Goal: Task Accomplishment & Management: Manage account settings

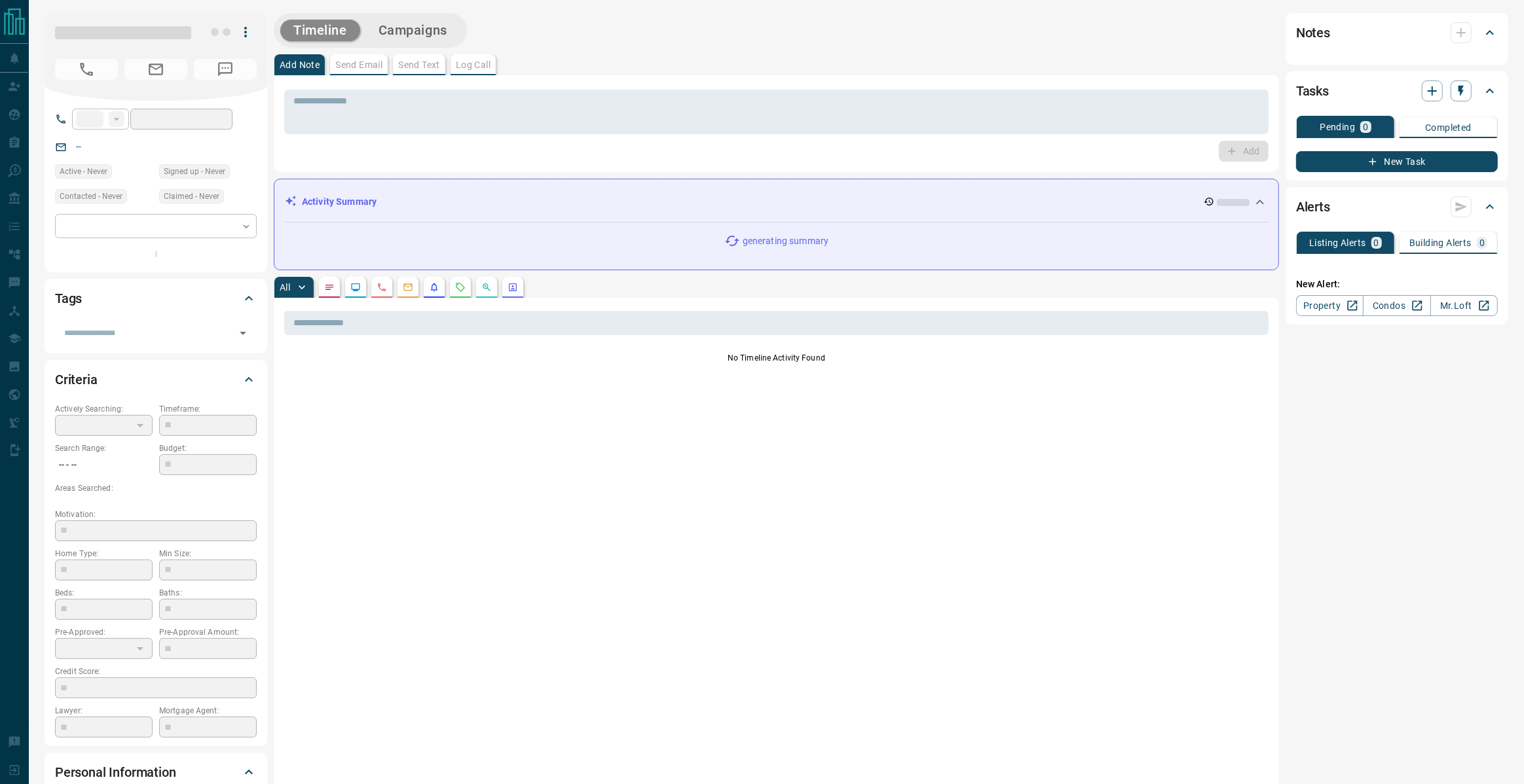
type input "**"
type input "**********"
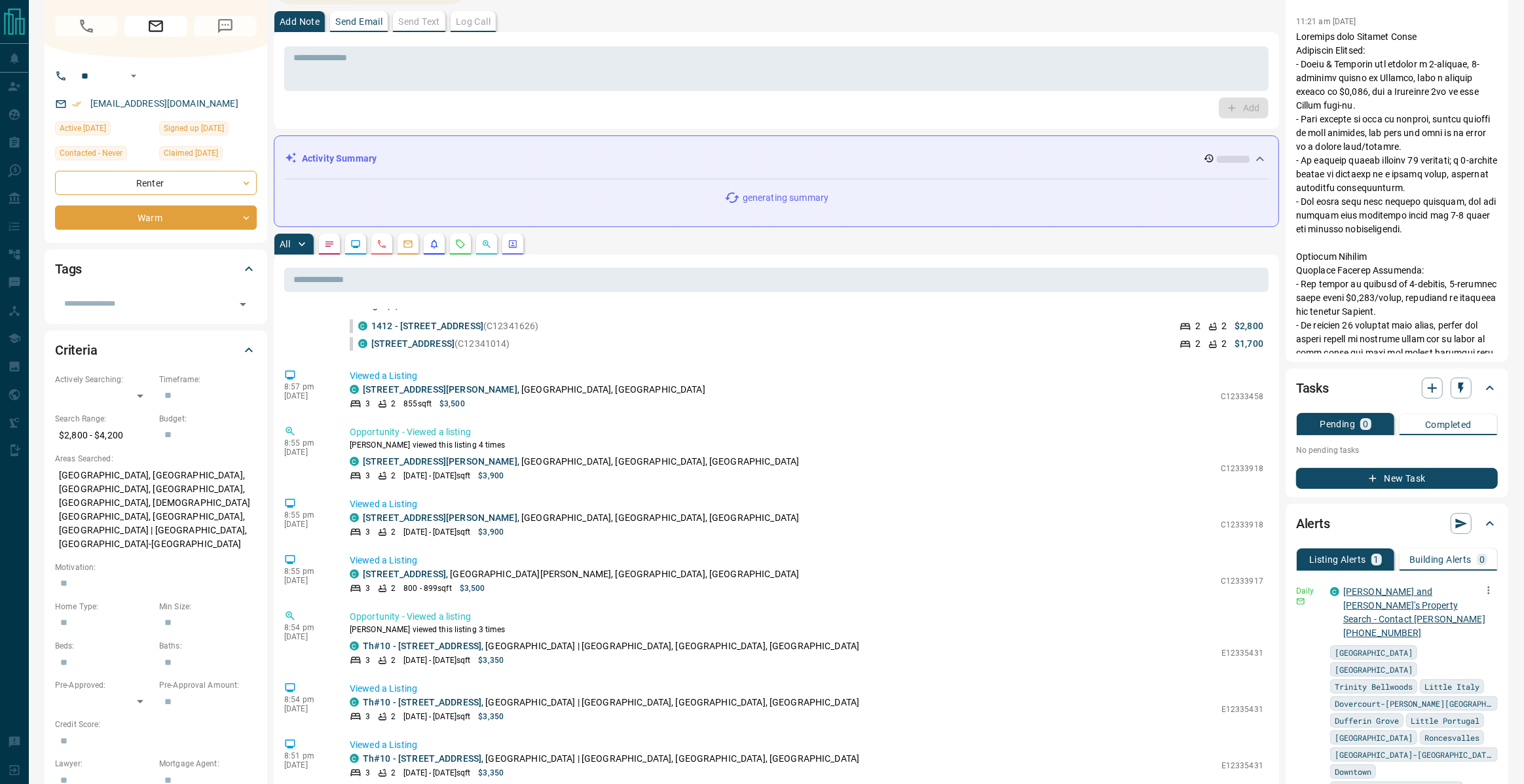
scroll to position [57, 0]
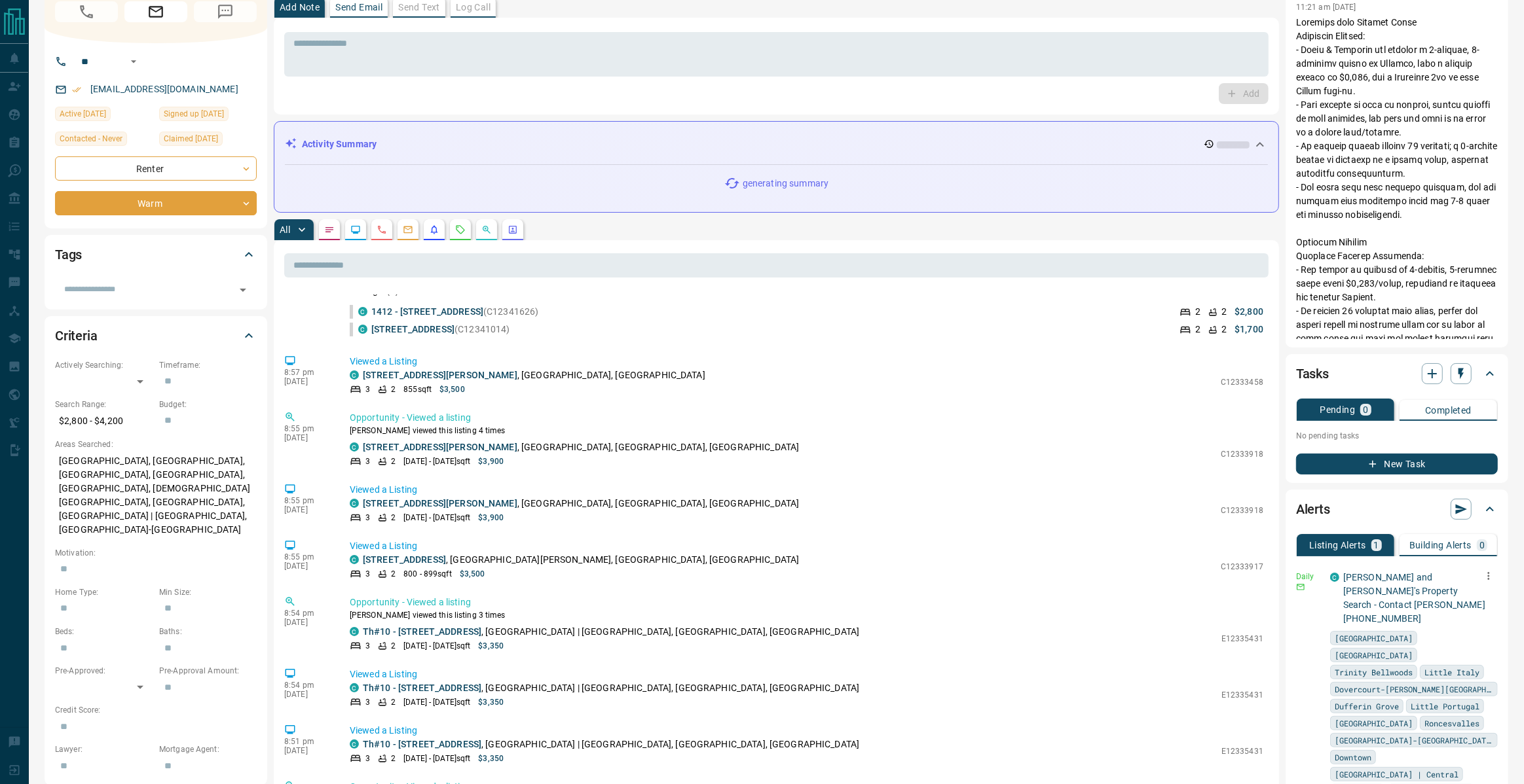
click at [1489, 577] on icon "button" at bounding box center [1488, 575] width 12 height 12
click at [1475, 616] on link "Edit" at bounding box center [1464, 621] width 29 height 13
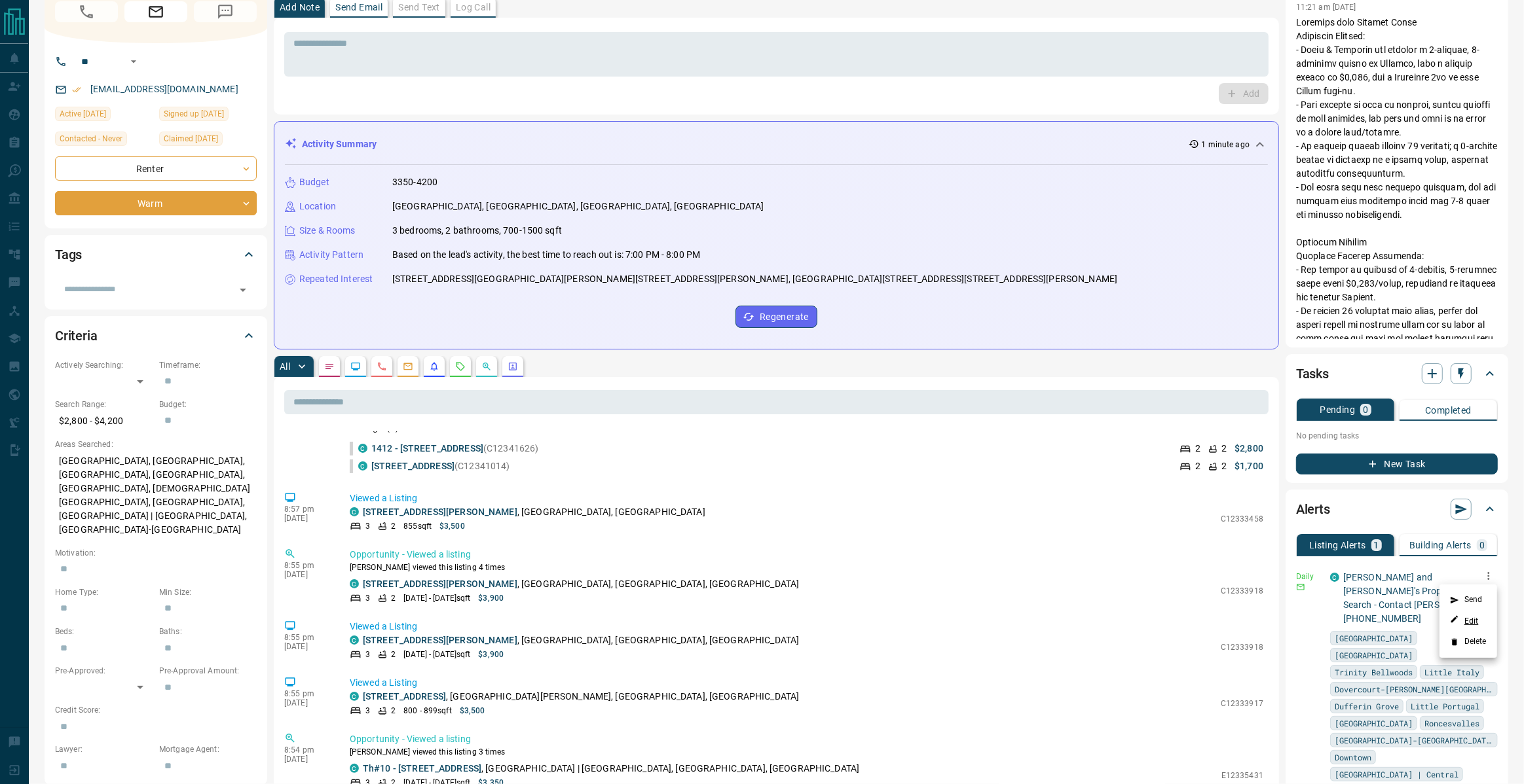
click at [1471, 617] on link "Edit" at bounding box center [1464, 621] width 29 height 13
click at [1414, 559] on div at bounding box center [762, 392] width 1524 height 784
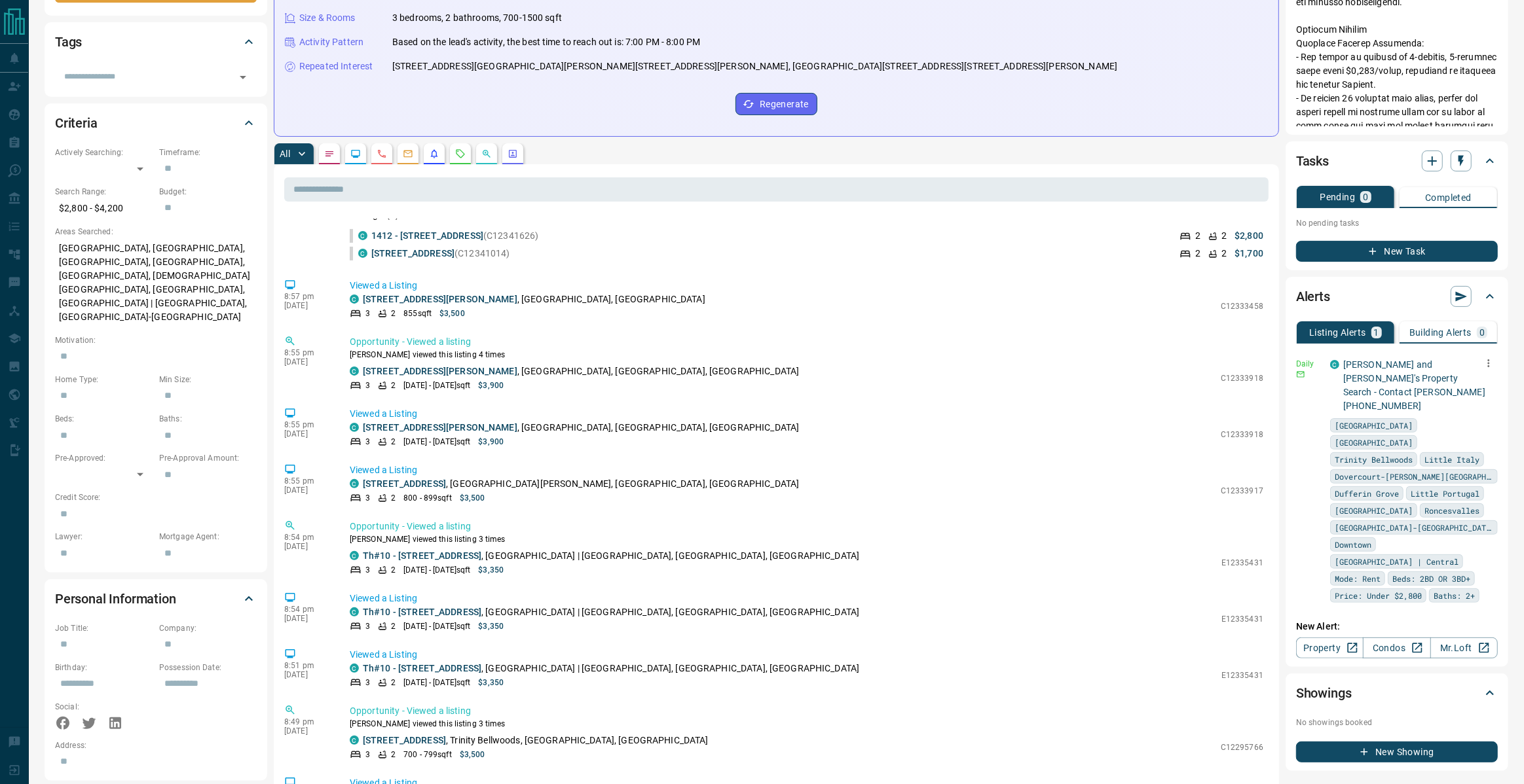
scroll to position [274, 0]
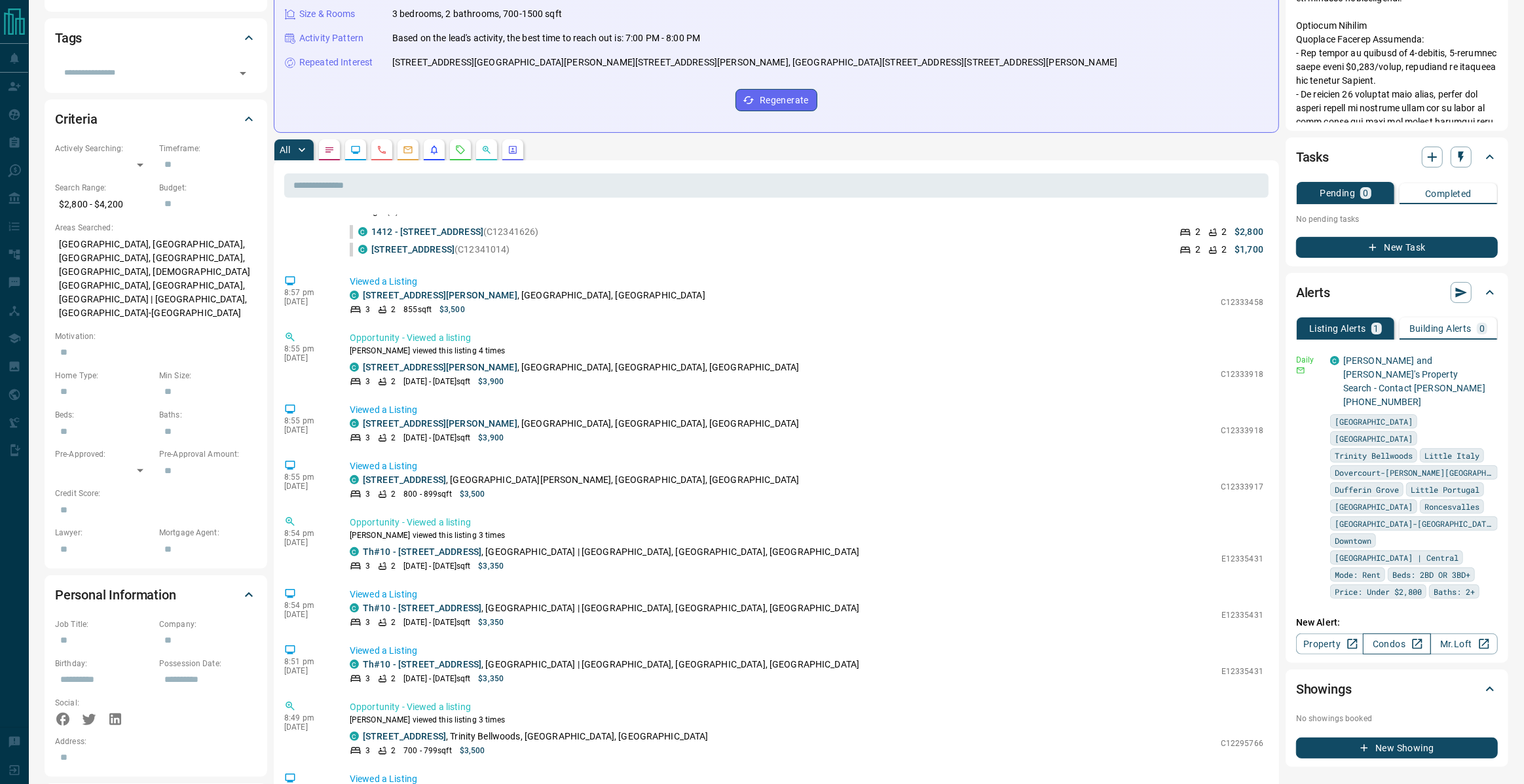
click at [1395, 633] on link "Condos" at bounding box center [1397, 644] width 68 height 21
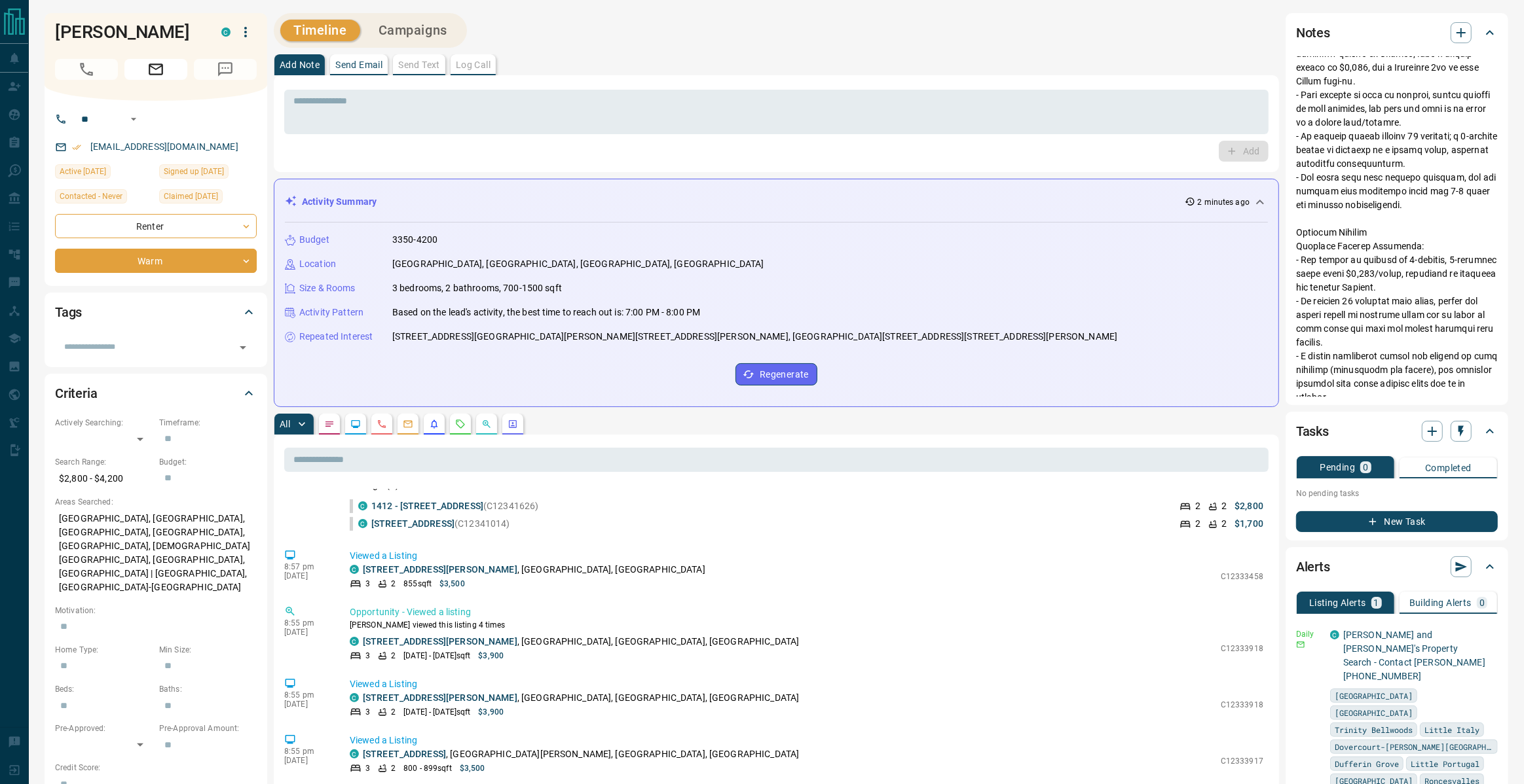
scroll to position [91, 0]
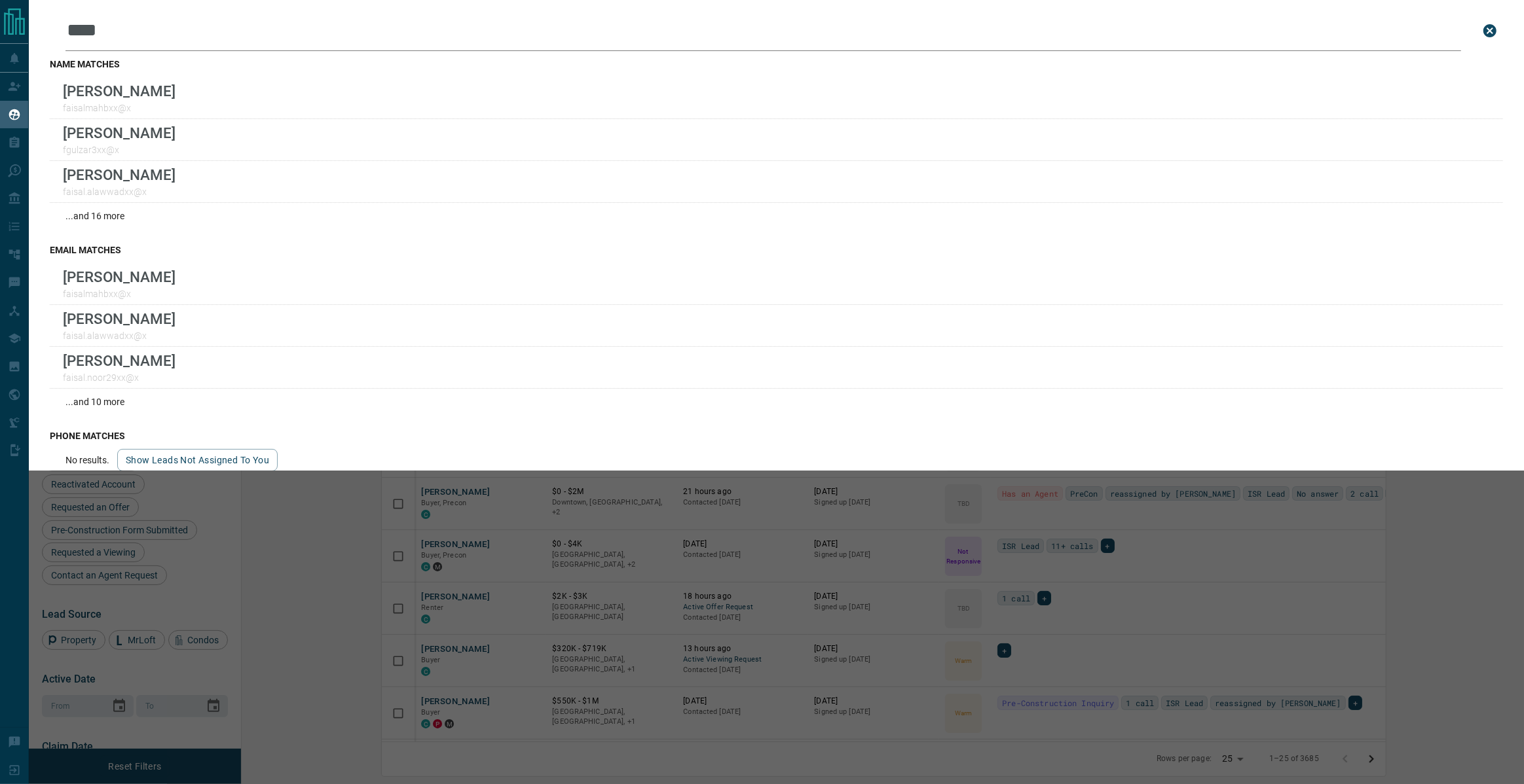
scroll to position [668, 1277]
